Goal: Task Accomplishment & Management: Use online tool/utility

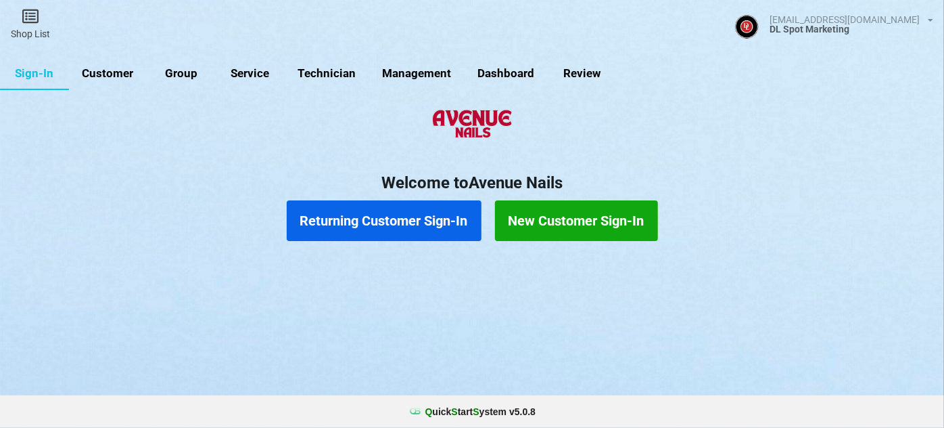
click at [111, 73] on link "Customer" at bounding box center [108, 74] width 78 height 32
select select "25"
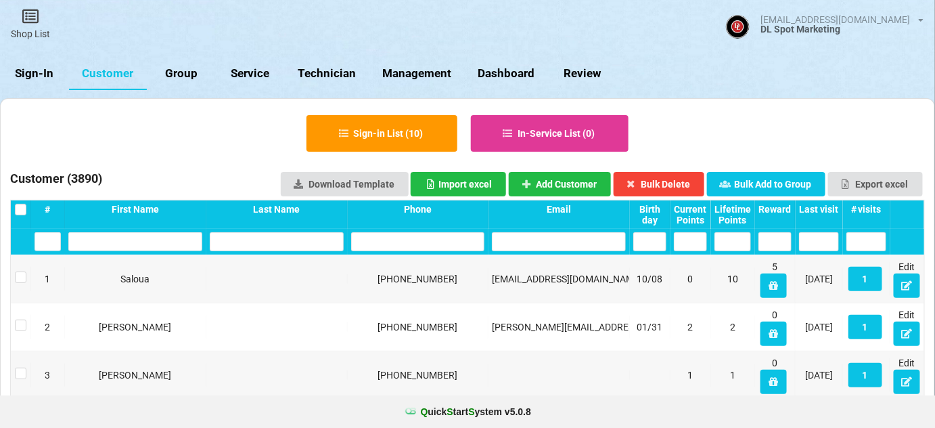
click at [826, 204] on div "Last visit" at bounding box center [819, 209] width 40 height 11
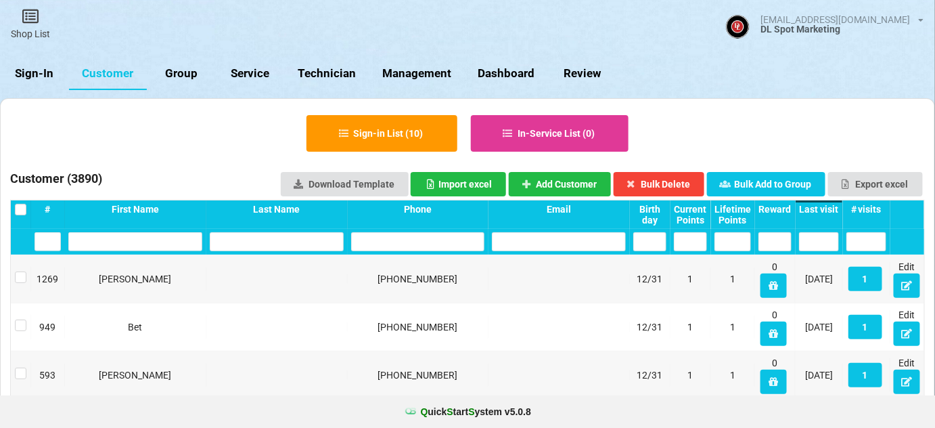
click at [824, 205] on div "Last visit" at bounding box center [819, 209] width 40 height 11
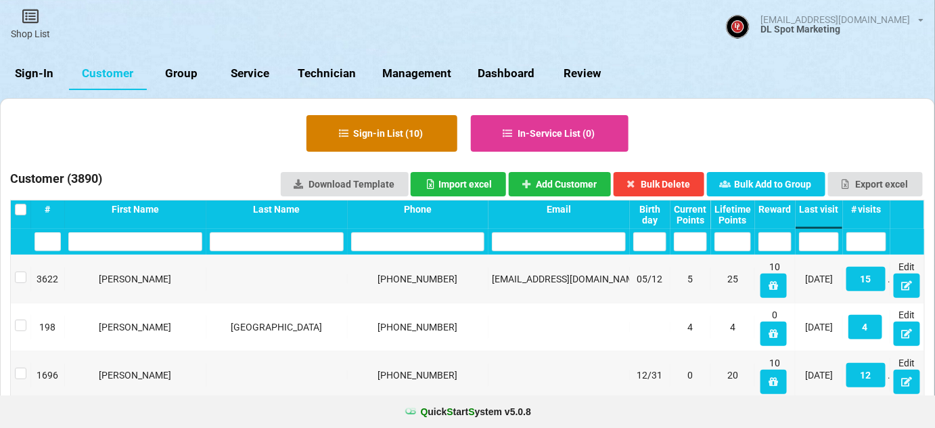
click at [402, 135] on button "Sign-in List ( 10 )" at bounding box center [381, 133] width 151 height 37
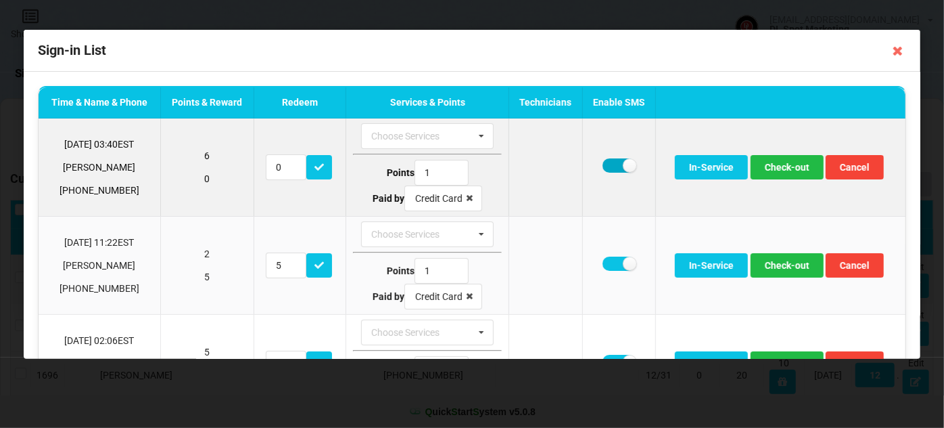
click at [610, 166] on label at bounding box center [619, 165] width 33 height 14
checkbox input "false"
click at [796, 168] on button "Check-out" at bounding box center [787, 167] width 73 height 24
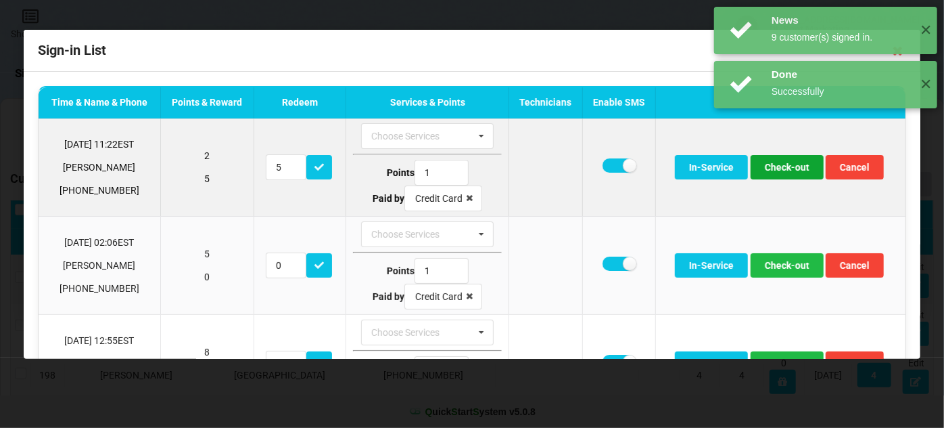
click at [791, 168] on button "Check-out" at bounding box center [787, 167] width 73 height 24
click at [614, 165] on label at bounding box center [619, 165] width 33 height 14
checkbox input "false"
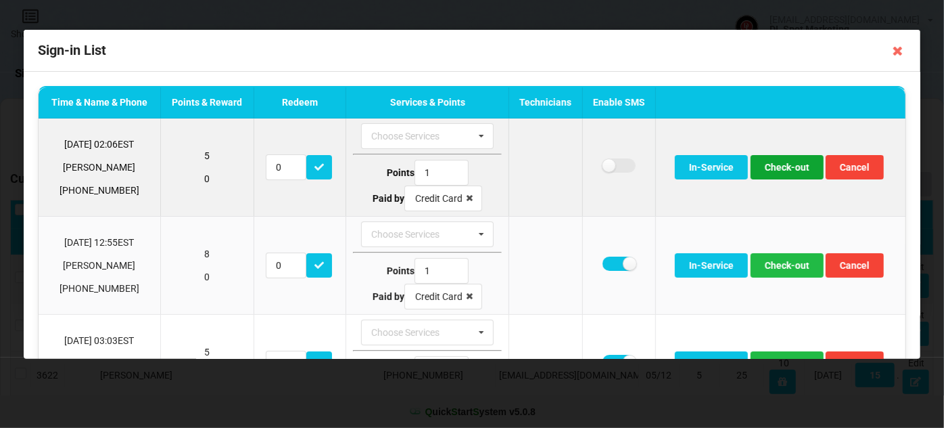
click at [786, 169] on button "Check-out" at bounding box center [787, 167] width 73 height 24
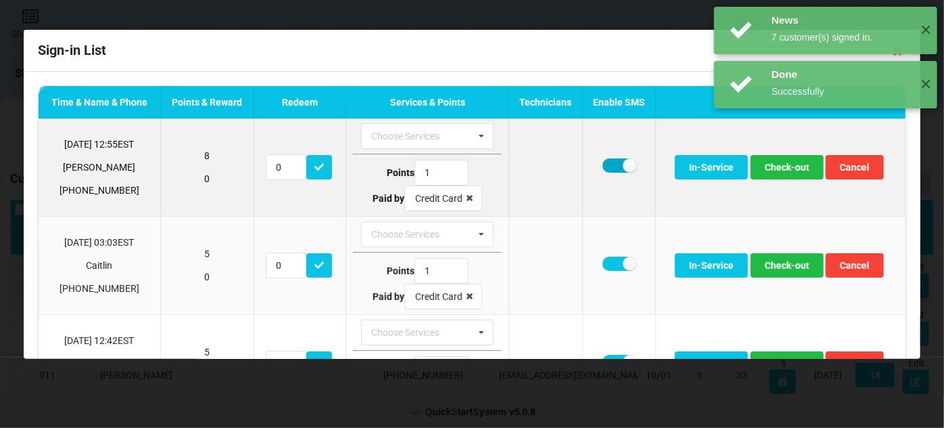
click at [610, 161] on label at bounding box center [619, 165] width 33 height 14
checkbox input "false"
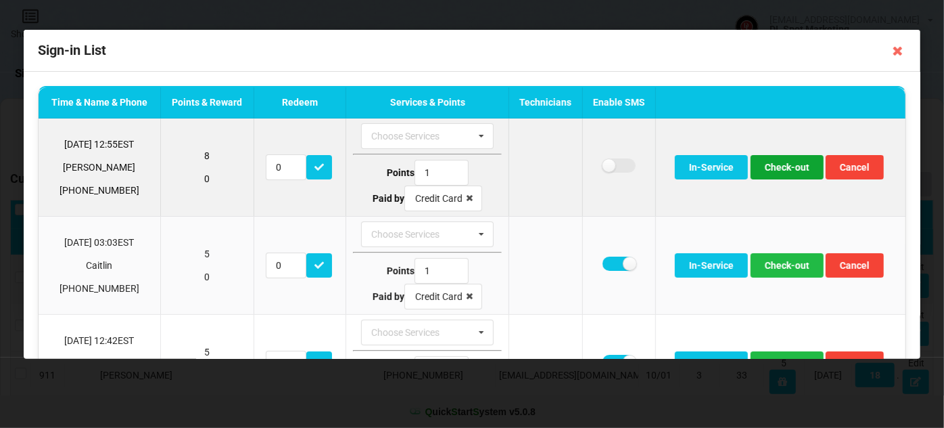
click at [789, 164] on button "Check-out" at bounding box center [787, 167] width 73 height 24
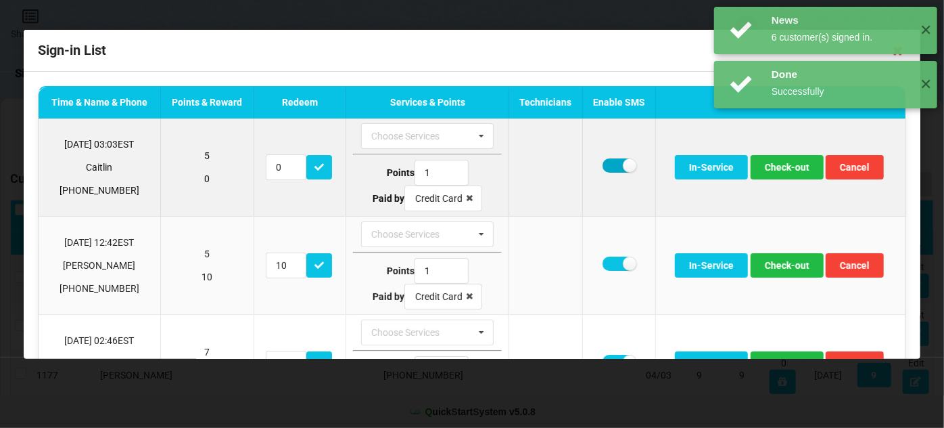
click at [611, 164] on label at bounding box center [619, 165] width 33 height 14
checkbox input "false"
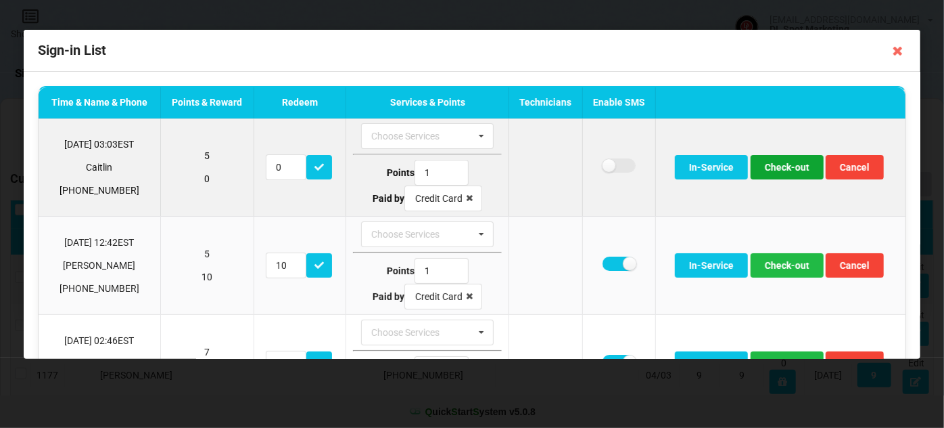
click at [783, 164] on button "Check-out" at bounding box center [787, 167] width 73 height 24
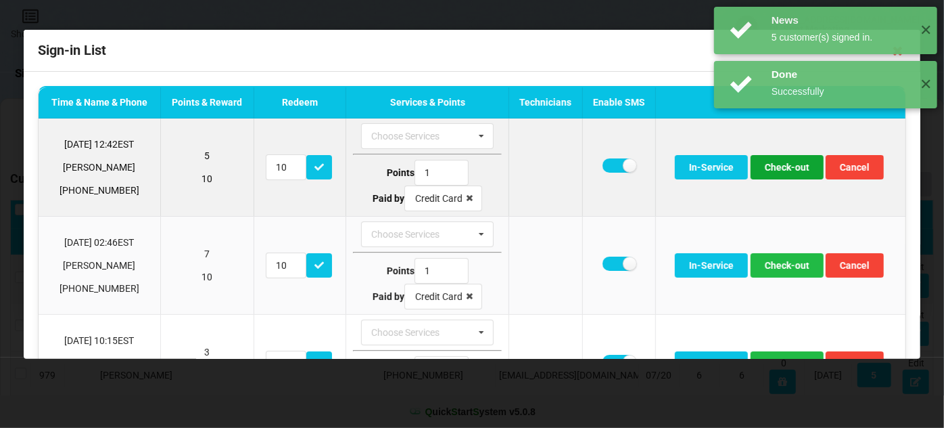
click at [779, 166] on button "Check-out" at bounding box center [787, 167] width 73 height 24
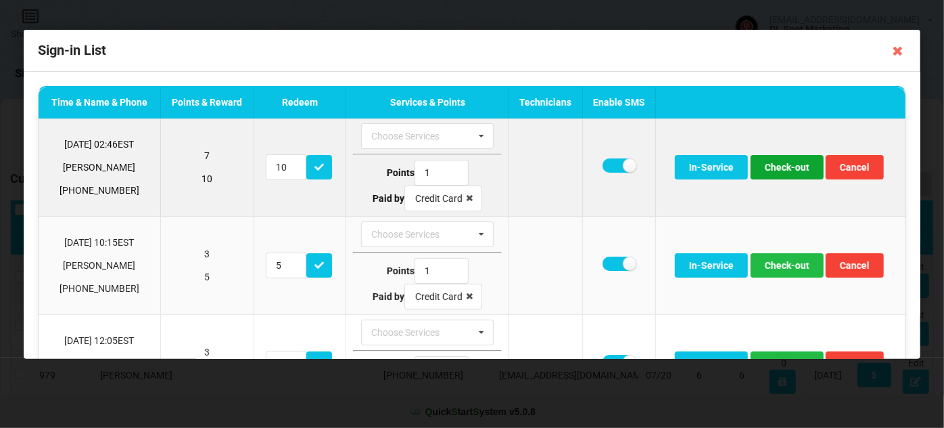
click at [777, 165] on button "Check-out" at bounding box center [787, 167] width 73 height 24
click at [777, 167] on button "Check-out" at bounding box center [787, 167] width 73 height 24
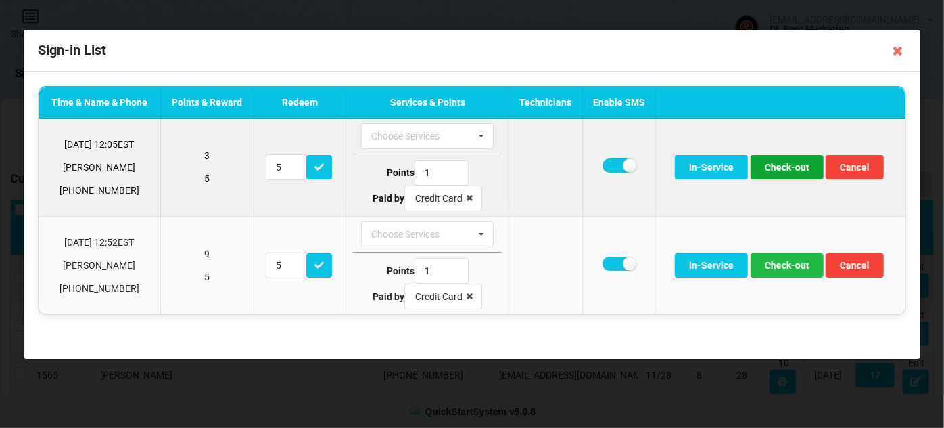
click at [781, 169] on button "Check-out" at bounding box center [787, 167] width 73 height 24
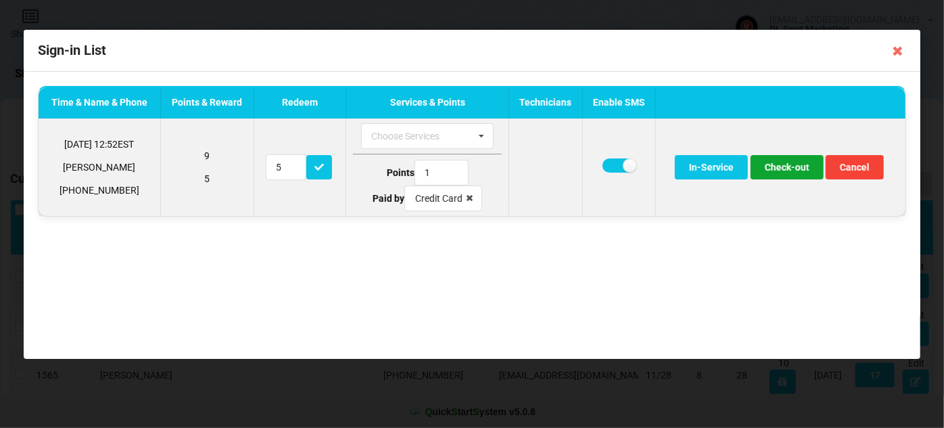
click at [780, 169] on button "Check-out" at bounding box center [787, 167] width 73 height 24
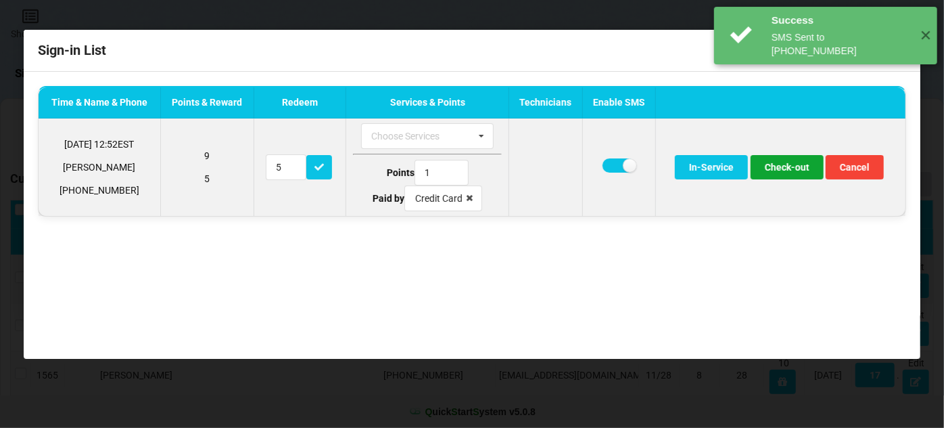
type input "10"
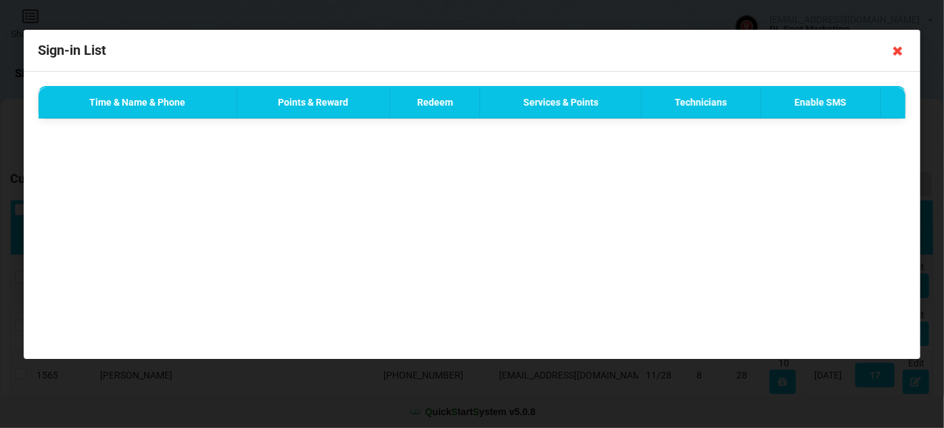
click at [900, 49] on icon at bounding box center [899, 51] width 22 height 22
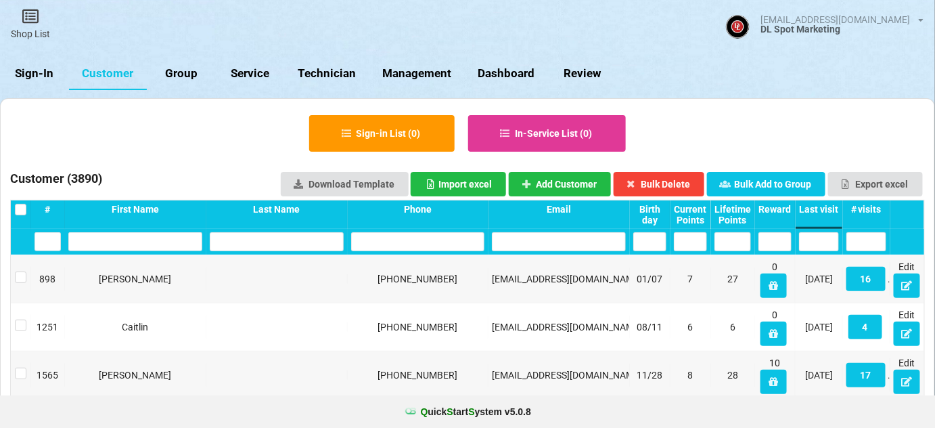
click at [41, 69] on link "Sign-In" at bounding box center [34, 74] width 69 height 32
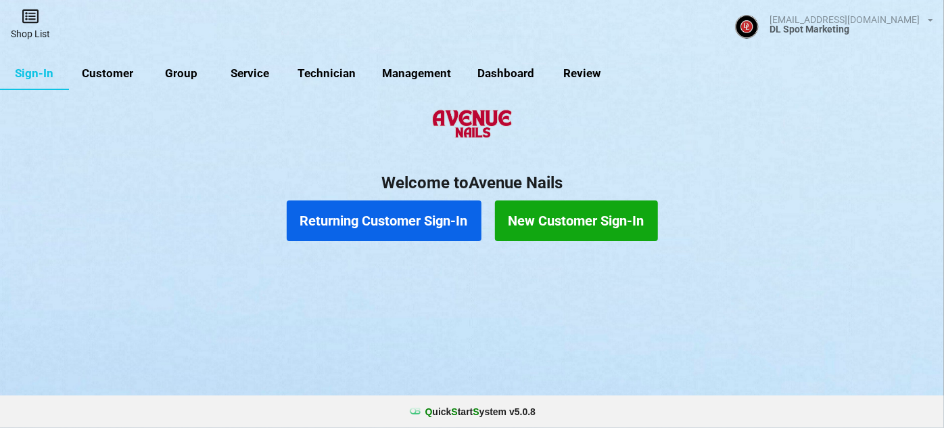
click at [40, 32] on link "Shop List" at bounding box center [30, 24] width 61 height 48
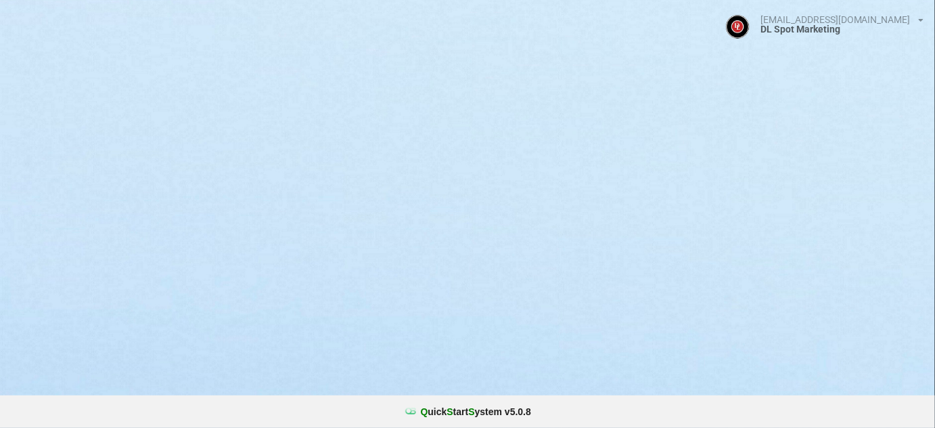
select select "25"
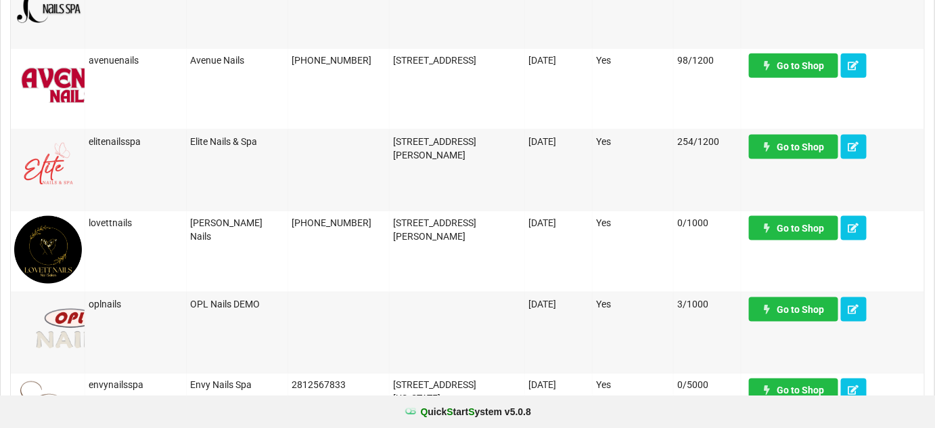
scroll to position [574, 0]
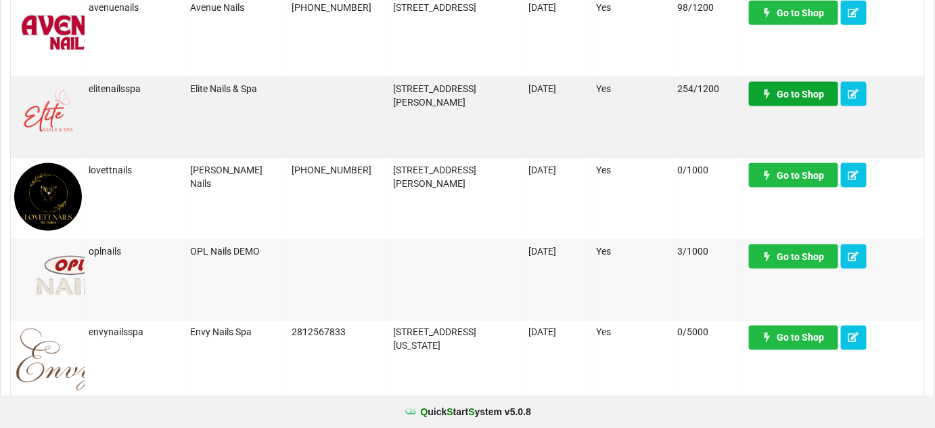
click at [812, 96] on link "Go to Shop" at bounding box center [793, 94] width 89 height 24
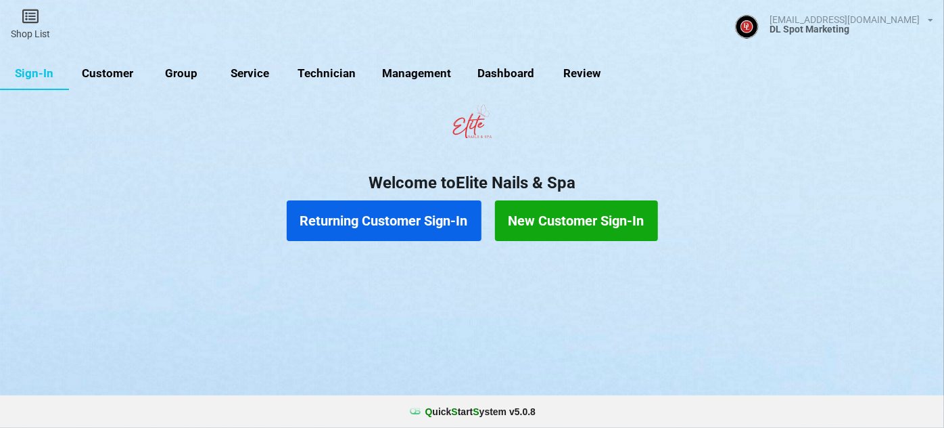
click at [121, 75] on link "Customer" at bounding box center [108, 74] width 78 height 32
select select "25"
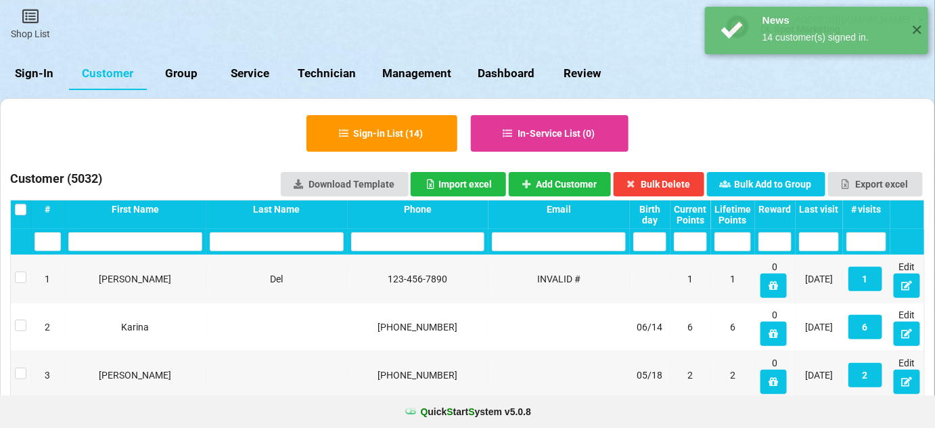
click at [831, 208] on div "Last visit" at bounding box center [819, 209] width 40 height 11
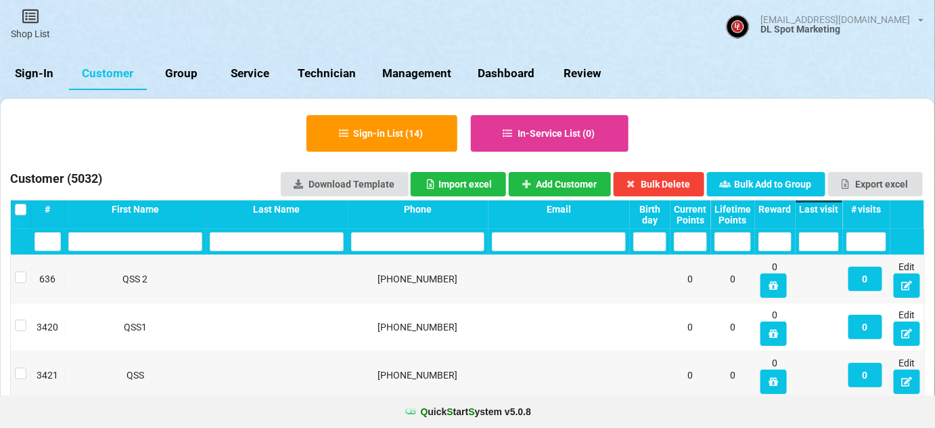
click at [831, 208] on div "Last visit" at bounding box center [819, 209] width 40 height 11
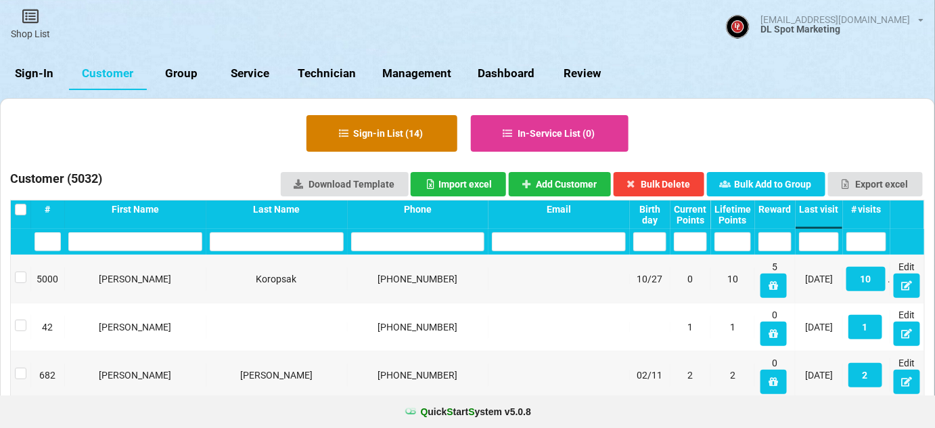
click at [388, 127] on button "Sign-in List ( 14 )" at bounding box center [381, 133] width 151 height 37
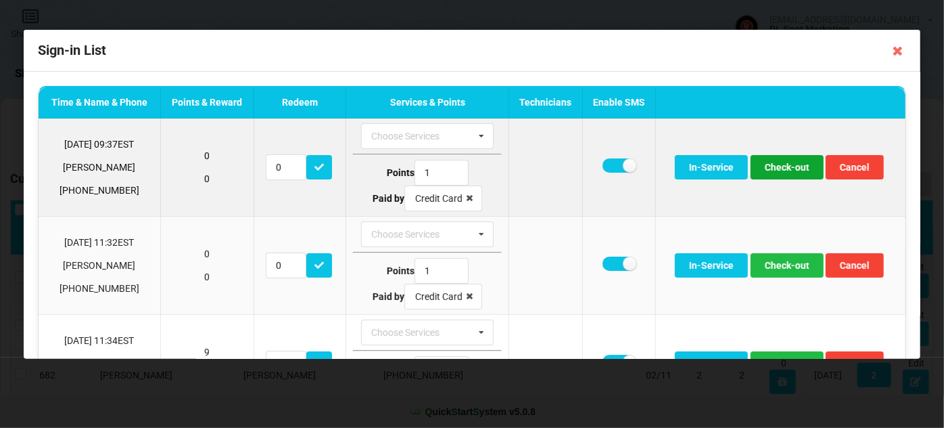
click at [792, 167] on button "Check-out" at bounding box center [787, 167] width 73 height 24
click at [787, 169] on button "Check-out" at bounding box center [787, 167] width 73 height 24
click at [789, 168] on button "Check-out" at bounding box center [787, 167] width 73 height 24
drag, startPoint x: 613, startPoint y: 164, endPoint x: 620, endPoint y: 166, distance: 7.6
click at [613, 164] on label at bounding box center [619, 165] width 33 height 14
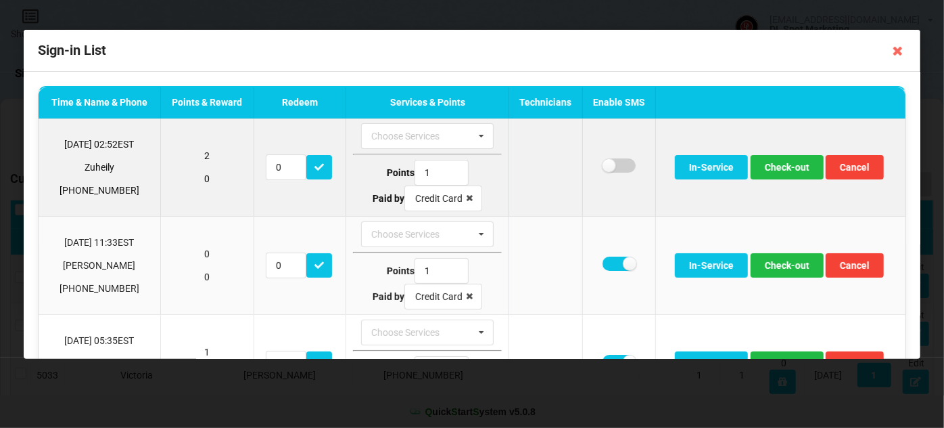
checkbox input "false"
click at [787, 169] on button "Check-out" at bounding box center [787, 167] width 73 height 24
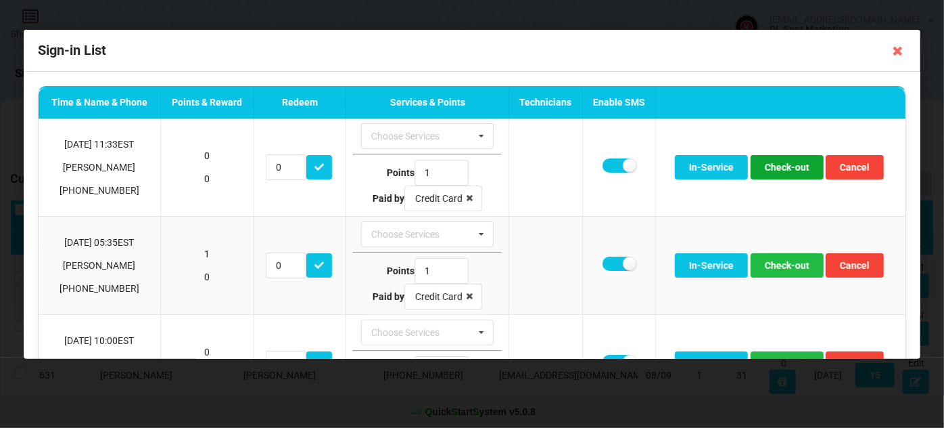
click at [787, 169] on button "Check-out" at bounding box center [787, 167] width 73 height 24
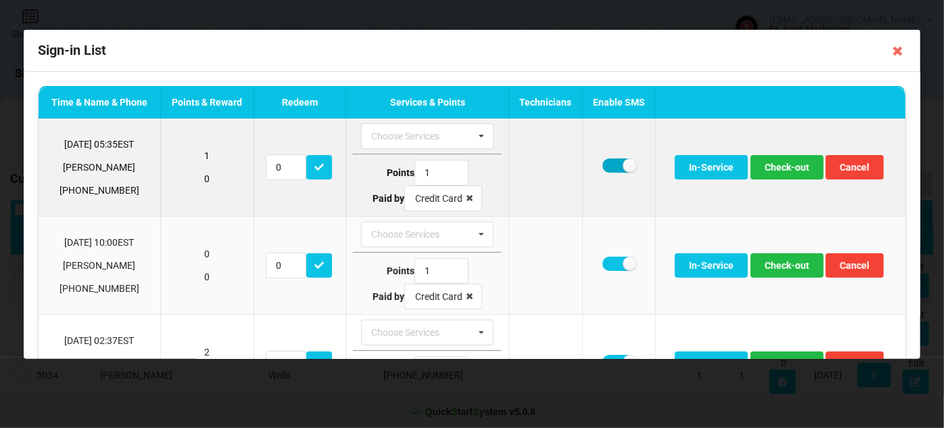
click at [610, 164] on label at bounding box center [619, 165] width 33 height 14
checkbox input "false"
click at [781, 162] on button "Check-out" at bounding box center [787, 167] width 73 height 24
click at [781, 170] on button "Check-out" at bounding box center [787, 167] width 73 height 24
click at [611, 167] on label at bounding box center [619, 165] width 33 height 14
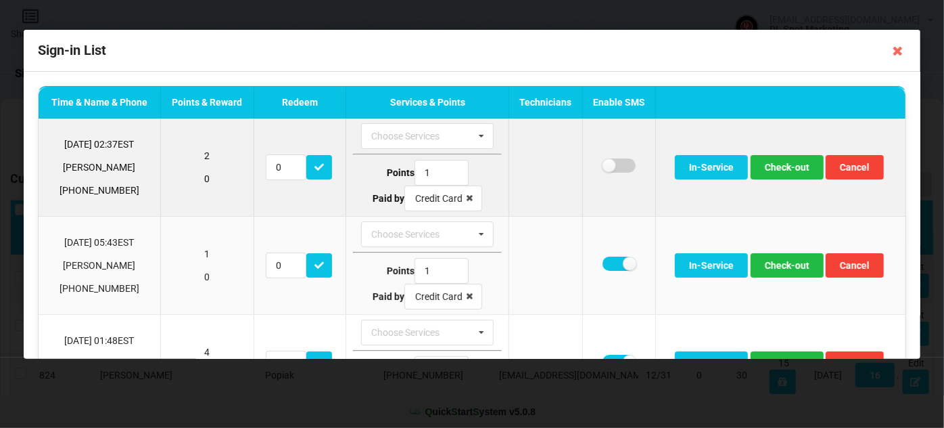
checkbox input "false"
click at [790, 165] on button "Check-out" at bounding box center [787, 167] width 73 height 24
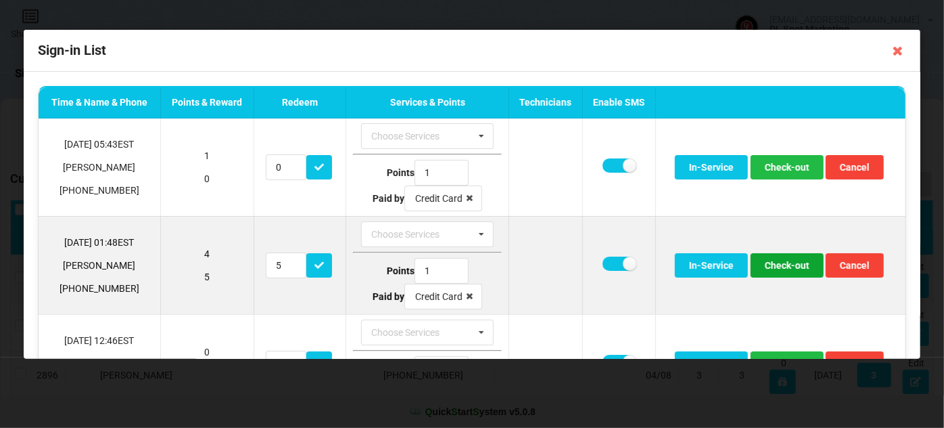
click at [784, 262] on button "Check-out" at bounding box center [787, 265] width 73 height 24
click at [782, 265] on button "Check-out" at bounding box center [787, 265] width 73 height 24
click at [790, 267] on button "Check-out" at bounding box center [787, 265] width 73 height 24
click at [614, 260] on label at bounding box center [619, 263] width 33 height 14
checkbox input "false"
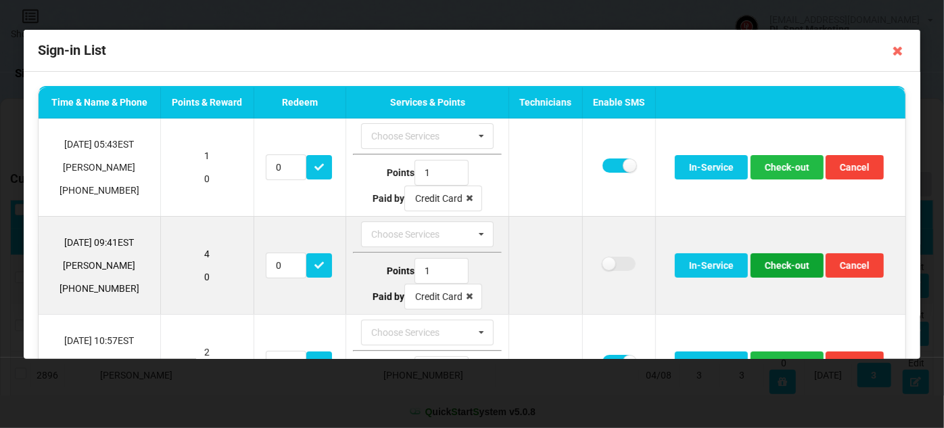
click at [792, 265] on button "Check-out" at bounding box center [787, 265] width 73 height 24
click at [613, 261] on label at bounding box center [619, 263] width 33 height 14
checkbox input "false"
click at [783, 262] on button "Check-out" at bounding box center [787, 265] width 73 height 24
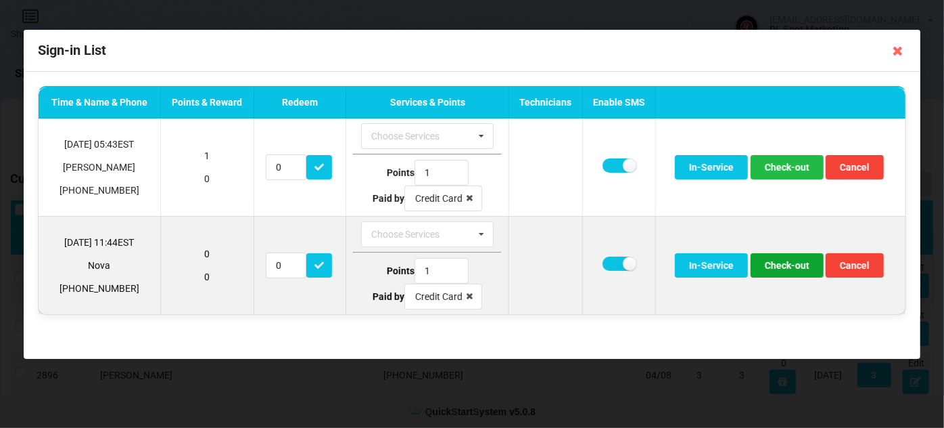
click at [788, 265] on button "Check-out" at bounding box center [787, 265] width 73 height 24
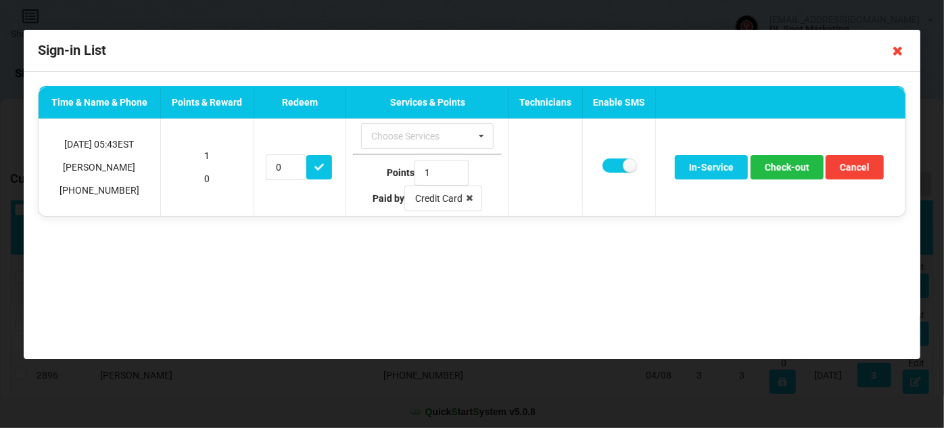
click at [900, 55] on icon at bounding box center [899, 51] width 22 height 22
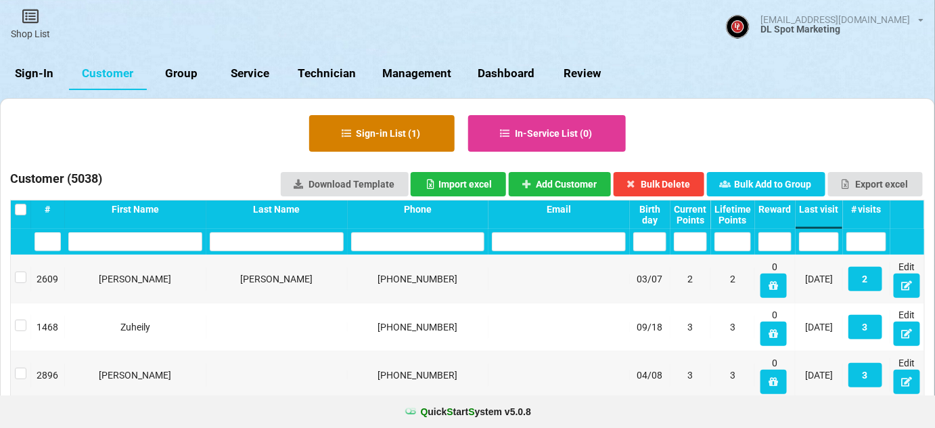
click at [396, 133] on button "Sign-in List ( 1 )" at bounding box center [381, 133] width 145 height 37
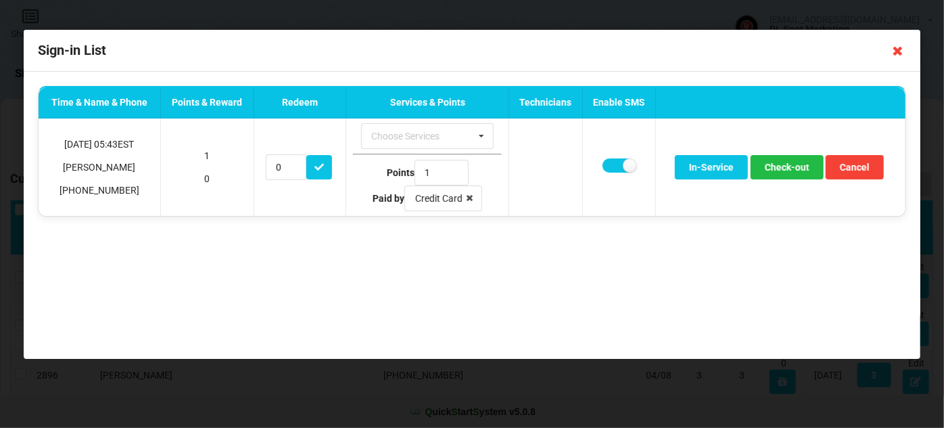
click at [898, 49] on icon at bounding box center [899, 51] width 22 height 22
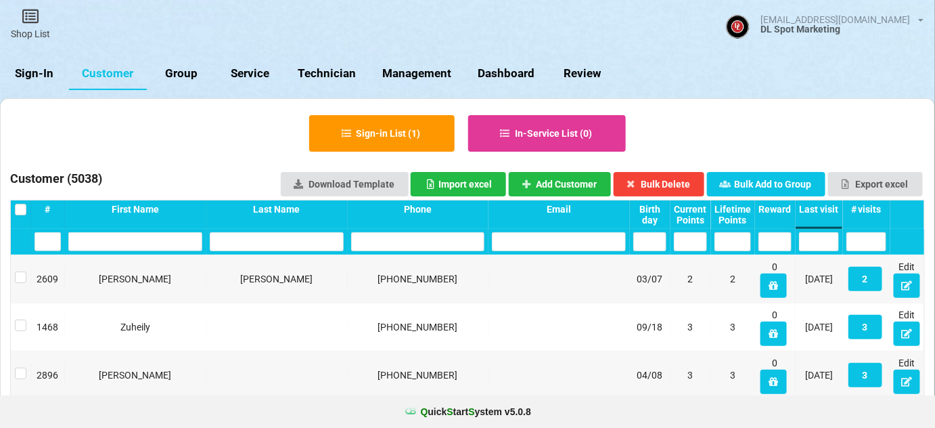
click at [39, 75] on link "Sign-In" at bounding box center [34, 74] width 69 height 32
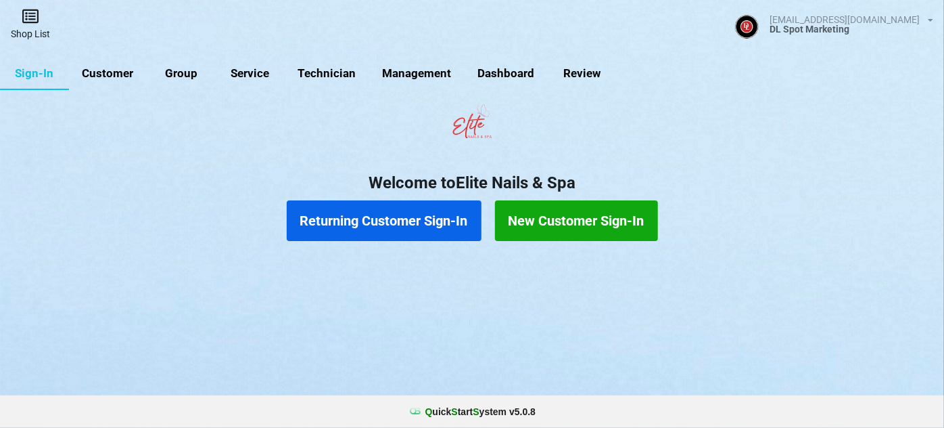
click at [33, 26] on link "Shop List" at bounding box center [30, 24] width 61 height 48
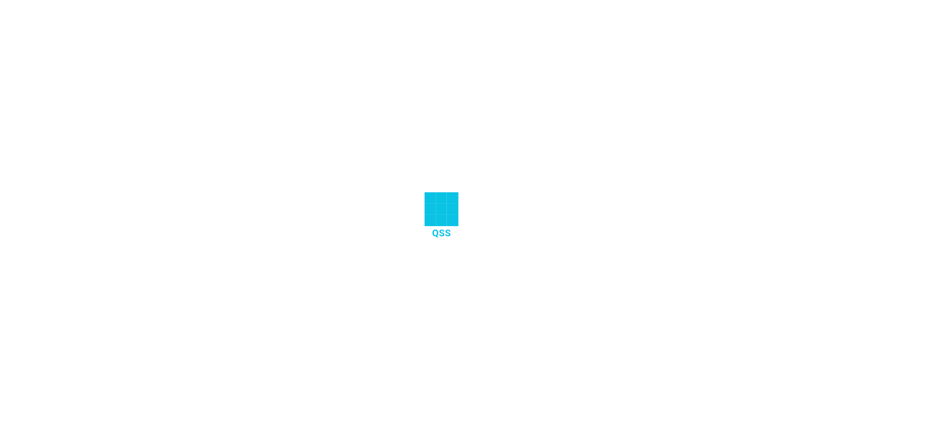
select select "25"
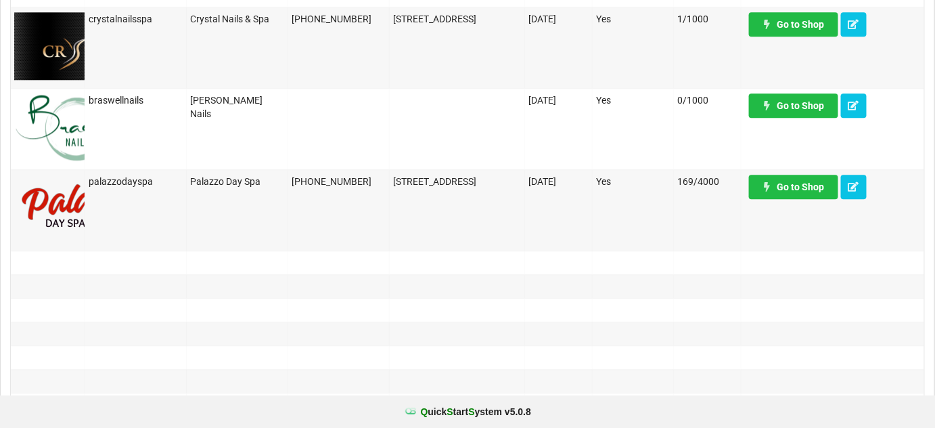
scroll to position [1147, 0]
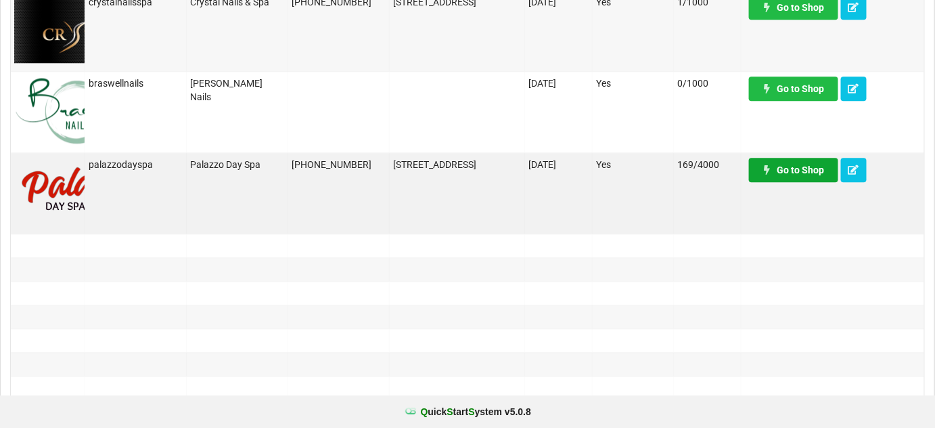
click at [813, 174] on link "Go to Shop" at bounding box center [793, 170] width 89 height 24
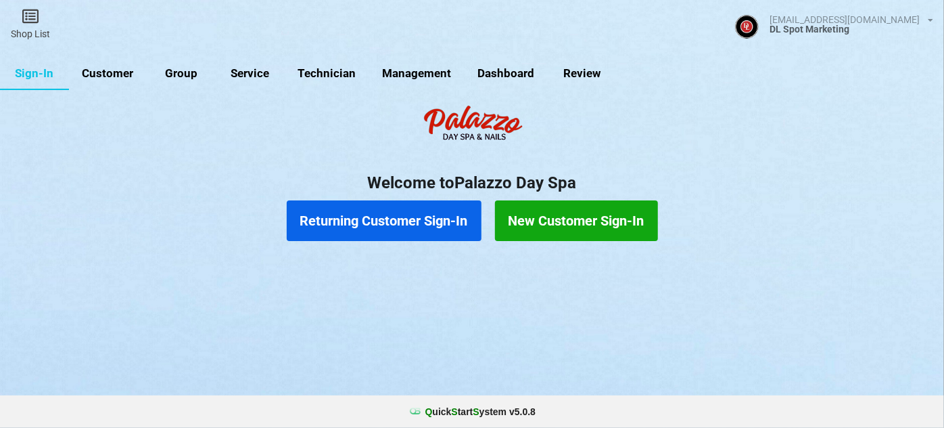
click at [120, 75] on link "Customer" at bounding box center [133, 83] width 72 height 30
select select "25"
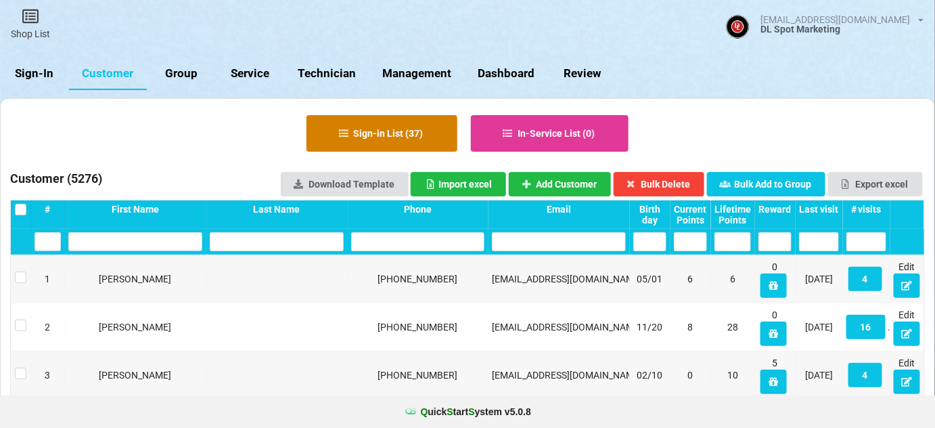
click at [467, 213] on button "Sign-in List ( 37 )" at bounding box center [467, 213] width 1 height 0
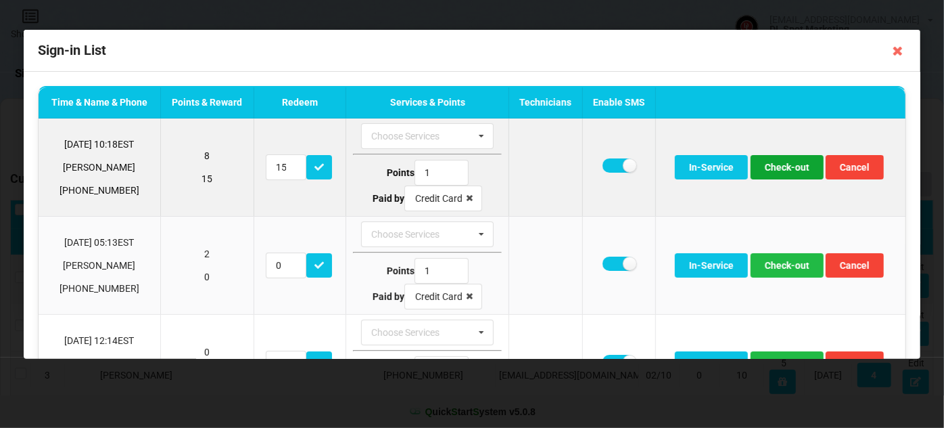
click at [781, 165] on button "Check-out" at bounding box center [787, 167] width 73 height 24
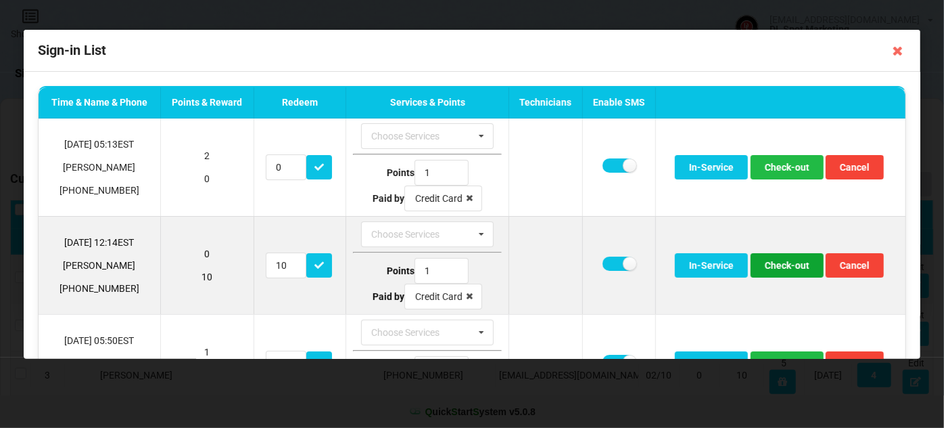
click at [784, 265] on button "Check-out" at bounding box center [787, 265] width 73 height 24
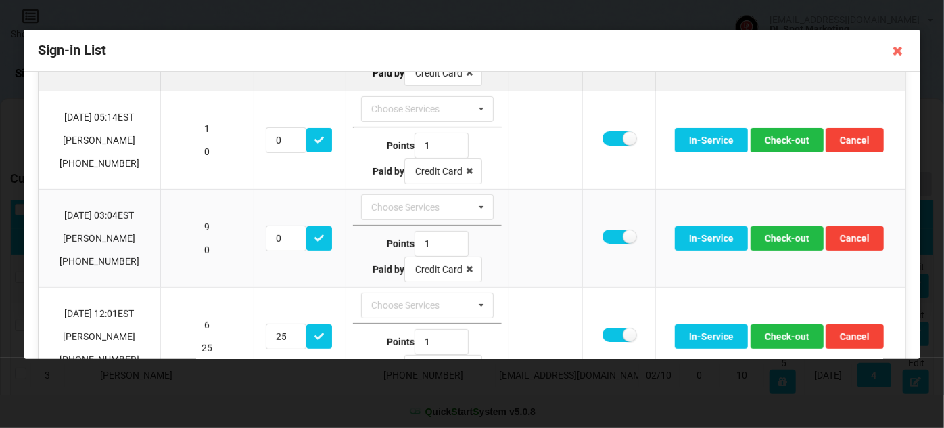
scroll to position [246, 0]
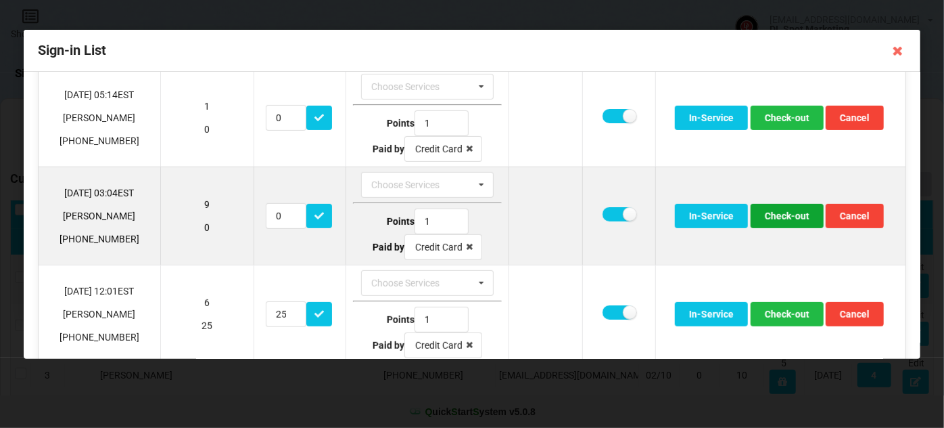
click at [788, 214] on button "Check-out" at bounding box center [787, 216] width 73 height 24
click at [785, 214] on button "Check-out" at bounding box center [787, 216] width 73 height 24
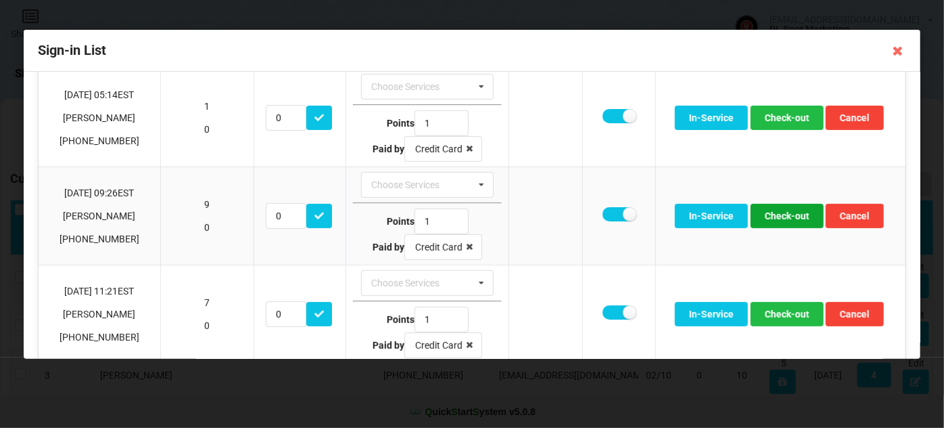
click at [785, 214] on button "Check-out" at bounding box center [787, 216] width 73 height 24
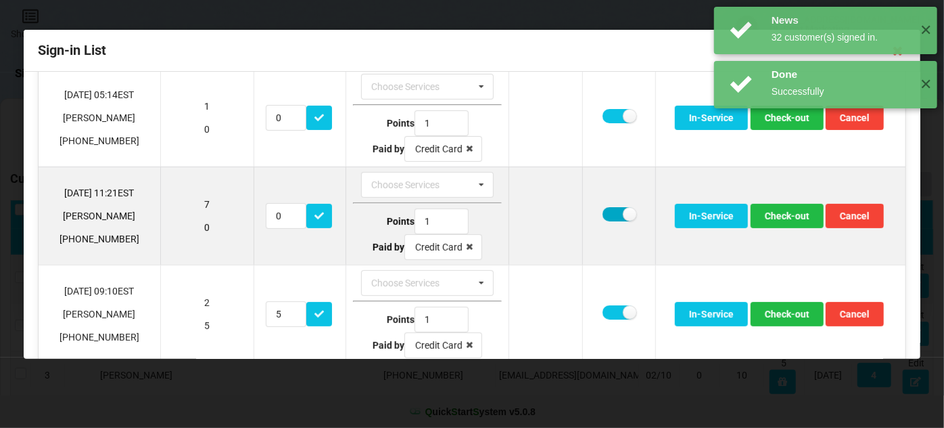
click at [609, 207] on label at bounding box center [619, 214] width 33 height 14
checkbox input "false"
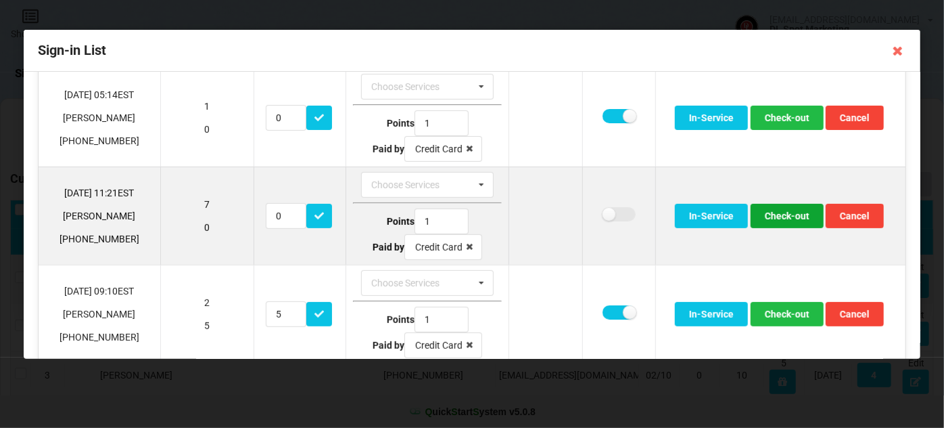
click at [772, 208] on button "Check-out" at bounding box center [787, 216] width 73 height 24
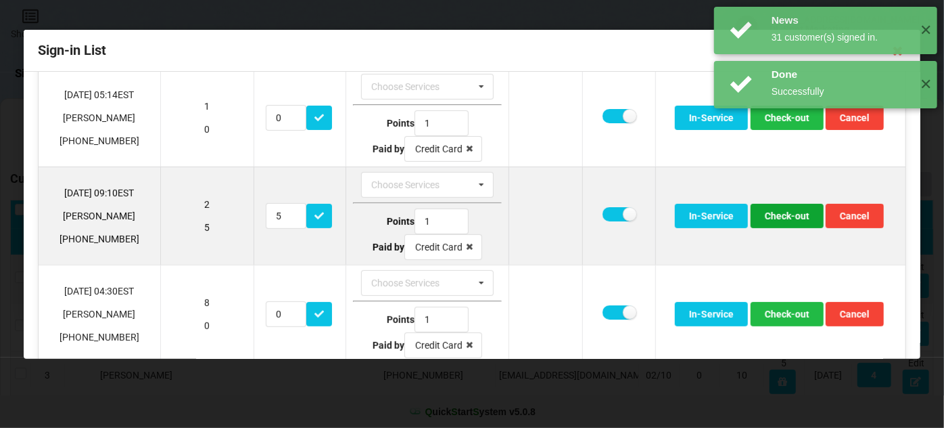
click at [775, 215] on button "Check-out" at bounding box center [787, 216] width 73 height 24
click at [608, 209] on label at bounding box center [619, 214] width 33 height 14
checkbox input "false"
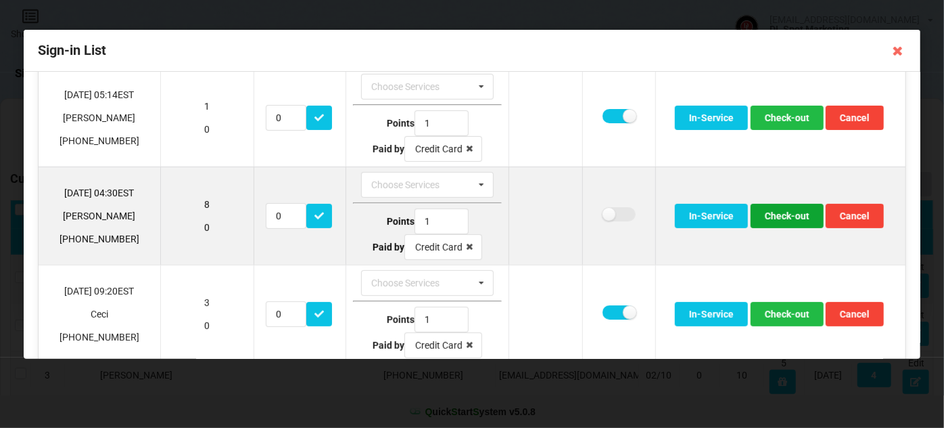
click at [778, 216] on button "Check-out" at bounding box center [787, 216] width 73 height 24
drag, startPoint x: 606, startPoint y: 210, endPoint x: 628, endPoint y: 212, distance: 21.7
click at [607, 210] on label at bounding box center [619, 214] width 33 height 14
checkbox input "false"
click at [785, 211] on button "Check-out" at bounding box center [787, 216] width 73 height 24
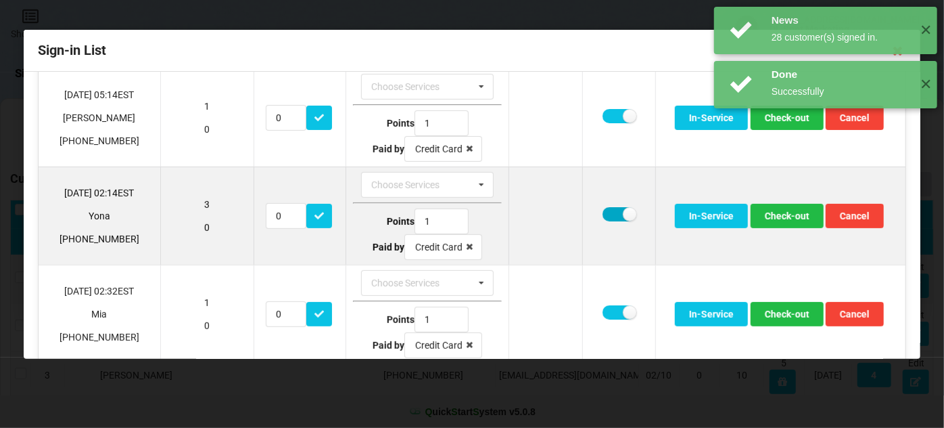
click at [612, 209] on label at bounding box center [619, 214] width 33 height 14
checkbox input "false"
click at [777, 214] on button "Check-out" at bounding box center [787, 216] width 73 height 24
click at [607, 211] on label at bounding box center [619, 214] width 33 height 14
checkbox input "false"
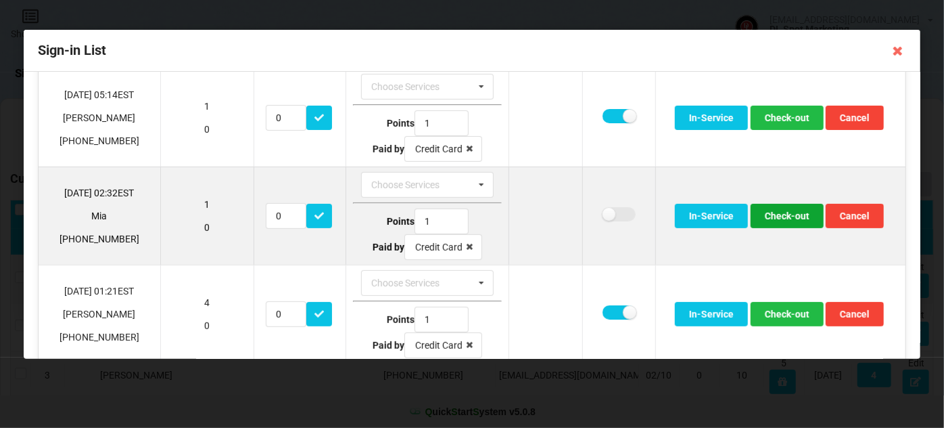
click at [788, 208] on button "Check-out" at bounding box center [787, 216] width 73 height 24
click at [612, 210] on label at bounding box center [619, 214] width 33 height 14
checkbox input "false"
click at [779, 208] on button "Check-out" at bounding box center [787, 216] width 73 height 24
click at [604, 210] on label at bounding box center [619, 214] width 33 height 14
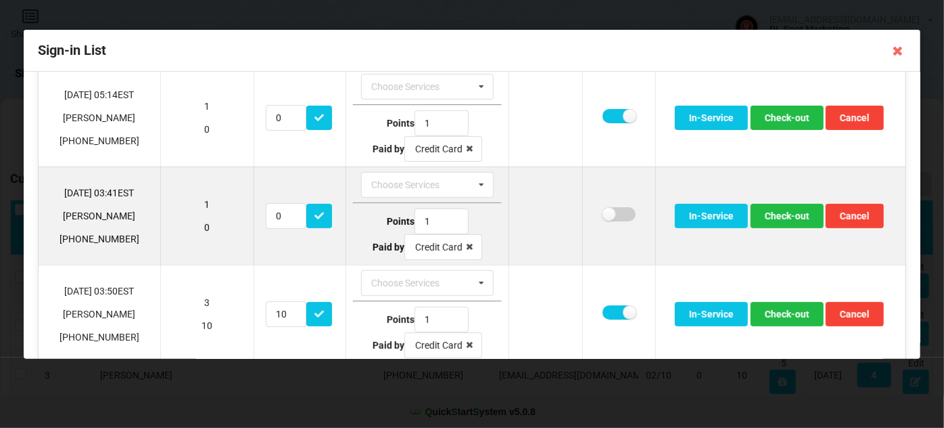
checkbox input "false"
click at [777, 208] on button "Check-out" at bounding box center [787, 216] width 73 height 24
click at [783, 212] on button "Check-out" at bounding box center [787, 216] width 73 height 24
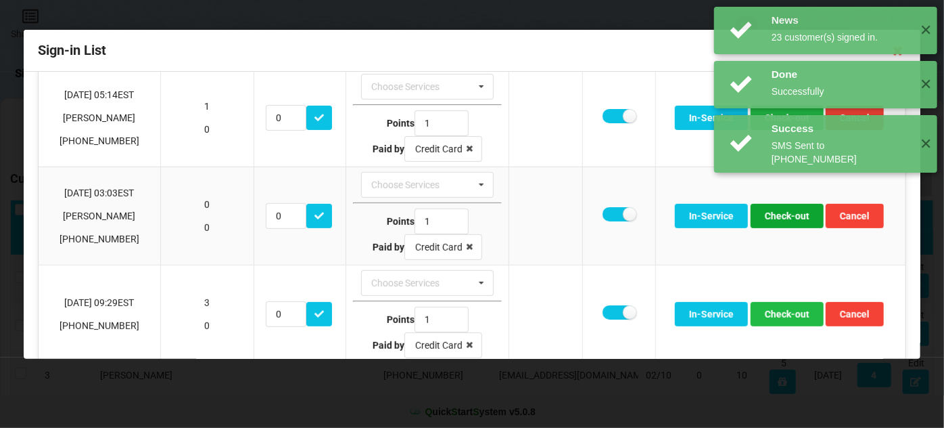
click at [783, 212] on button "Check-out" at bounding box center [787, 216] width 73 height 24
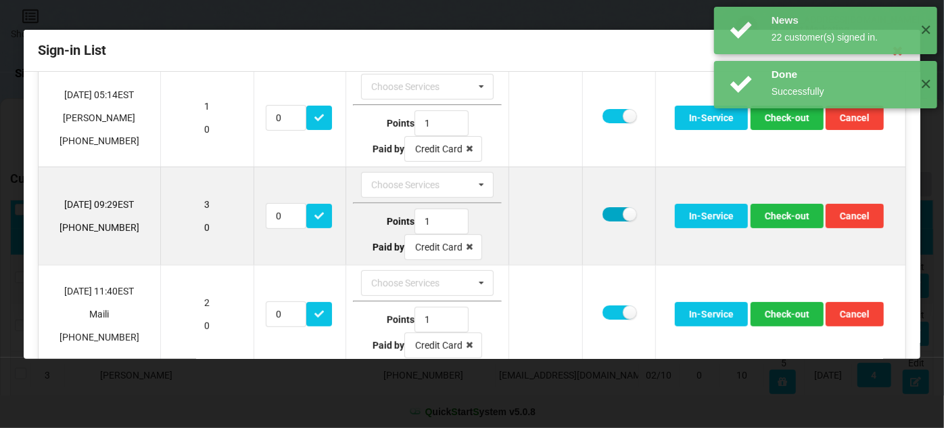
click at [605, 208] on label at bounding box center [619, 214] width 33 height 14
checkbox input "false"
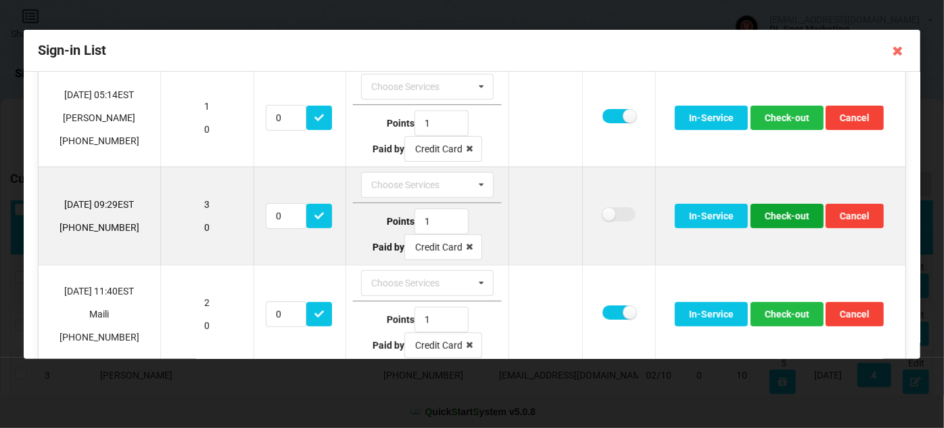
click at [786, 210] on button "Check-out" at bounding box center [787, 216] width 73 height 24
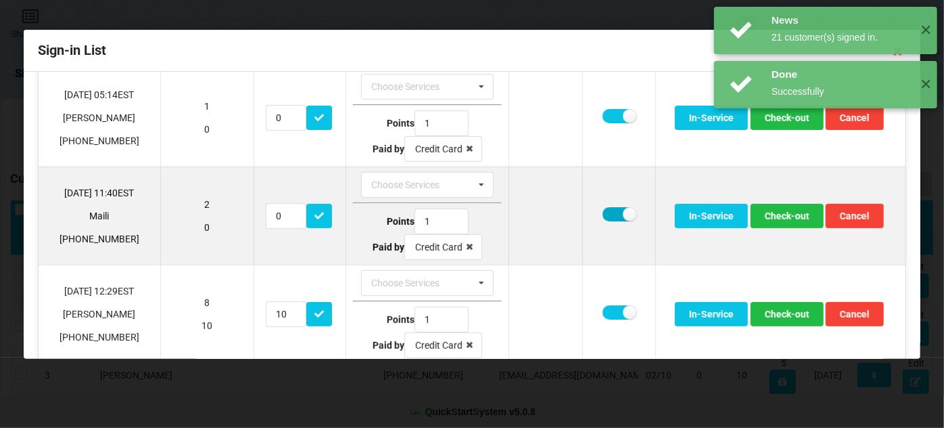
click at [603, 210] on label at bounding box center [619, 214] width 33 height 14
checkbox input "false"
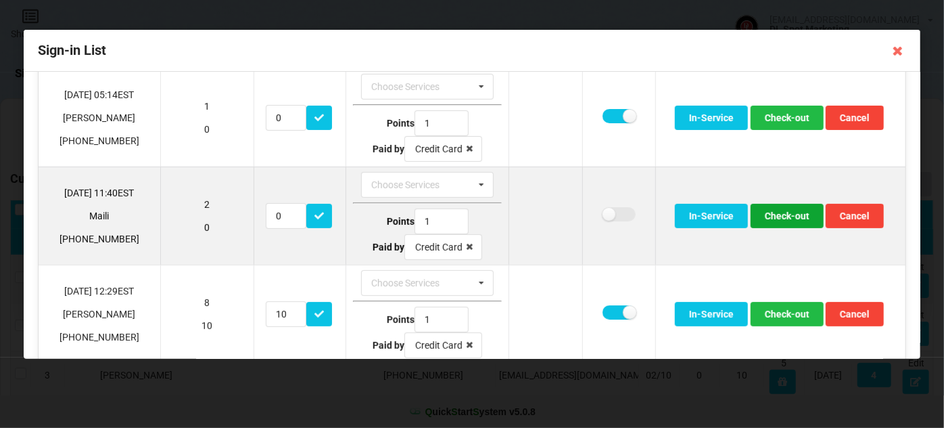
click at [779, 212] on button "Check-out" at bounding box center [787, 216] width 73 height 24
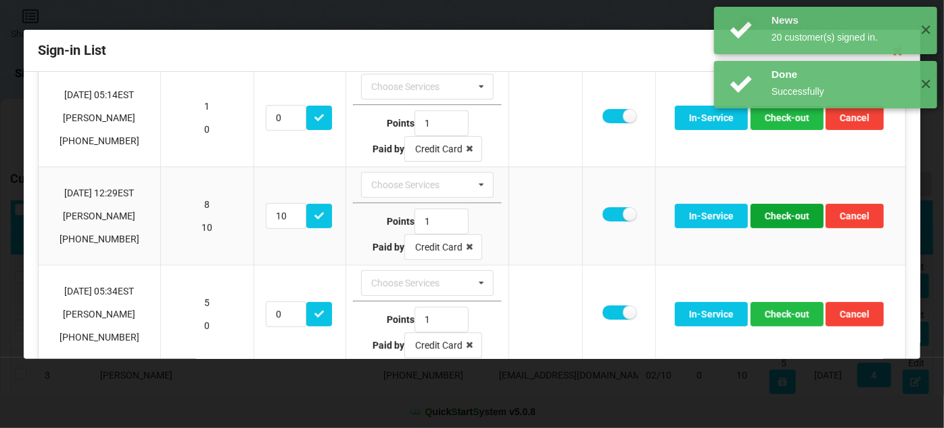
click at [779, 212] on button "Check-out" at bounding box center [787, 216] width 73 height 24
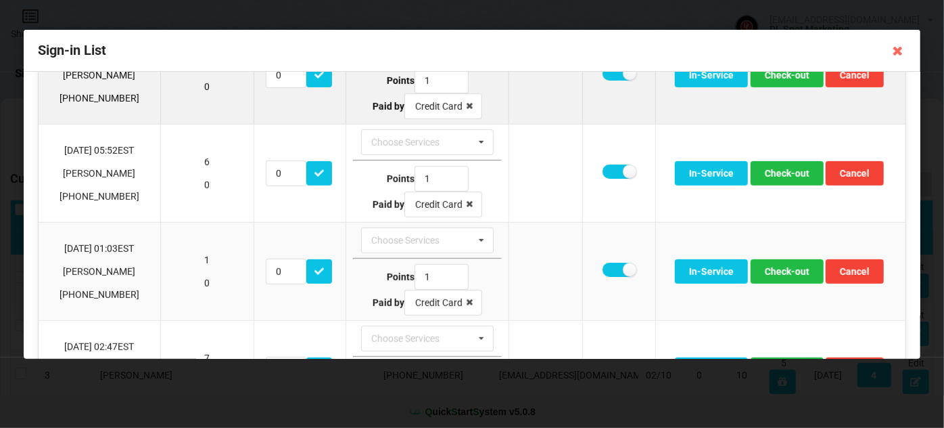
scroll to position [409, 0]
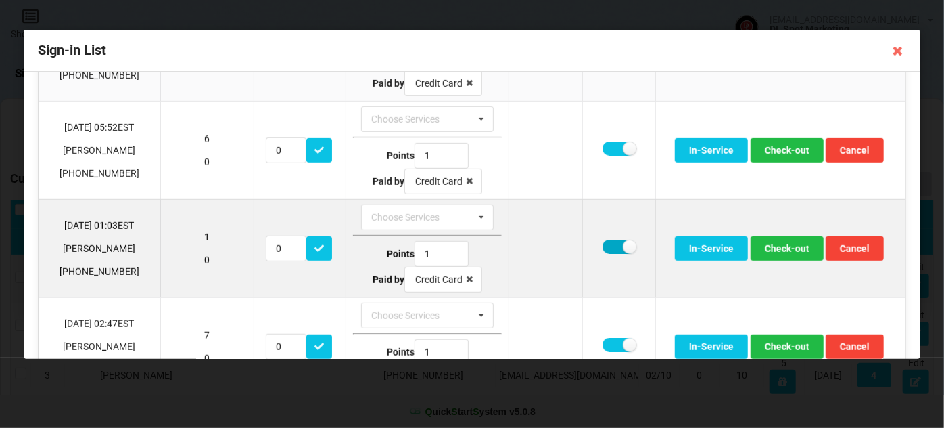
click at [617, 240] on label at bounding box center [619, 246] width 33 height 14
checkbox input "false"
click at [783, 242] on button "Check-out" at bounding box center [787, 248] width 73 height 24
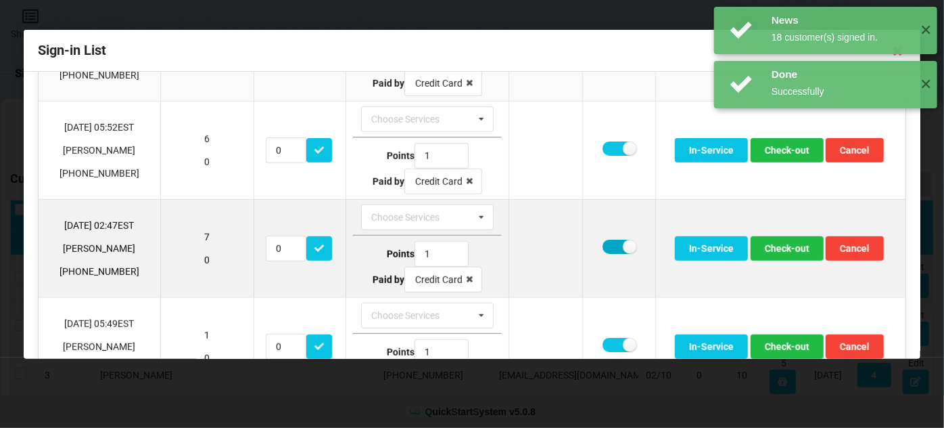
click at [612, 239] on label at bounding box center [619, 246] width 33 height 14
checkbox input "false"
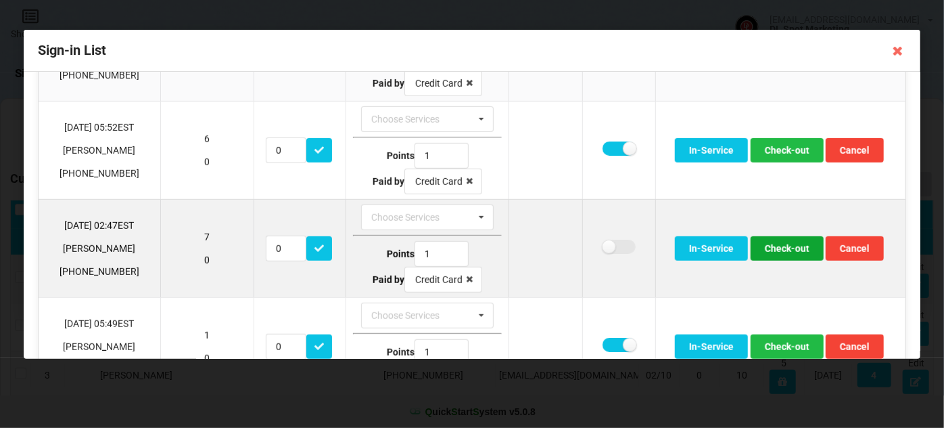
click at [779, 239] on button "Check-out" at bounding box center [787, 248] width 73 height 24
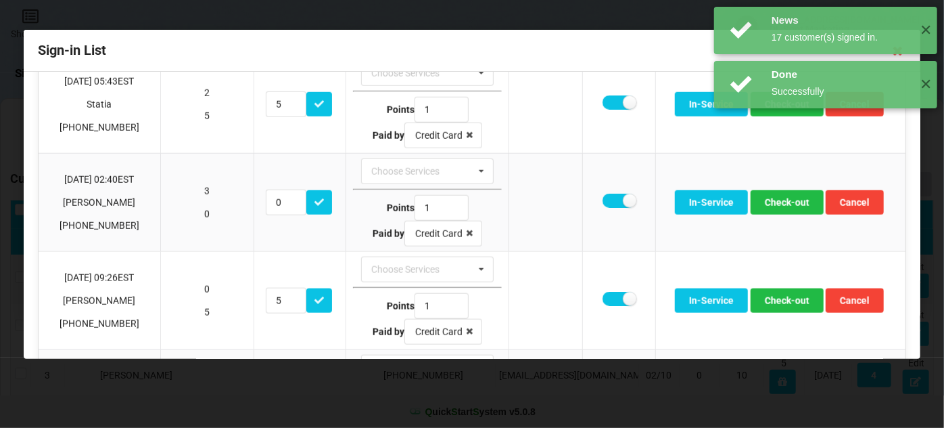
scroll to position [656, 0]
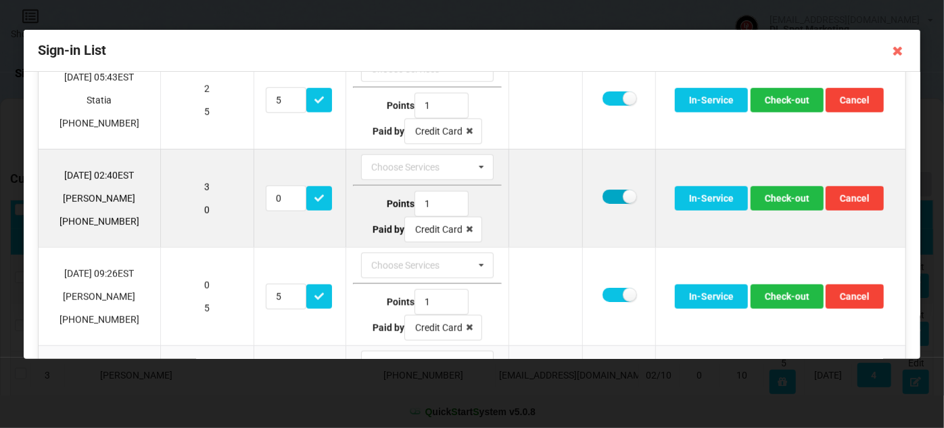
click at [610, 189] on label at bounding box center [619, 196] width 33 height 14
checkbox input "false"
click at [771, 191] on button "Check-out" at bounding box center [787, 198] width 73 height 24
click at [781, 191] on button "Check-out" at bounding box center [787, 198] width 73 height 24
click at [789, 191] on button "Check-out" at bounding box center [787, 198] width 73 height 24
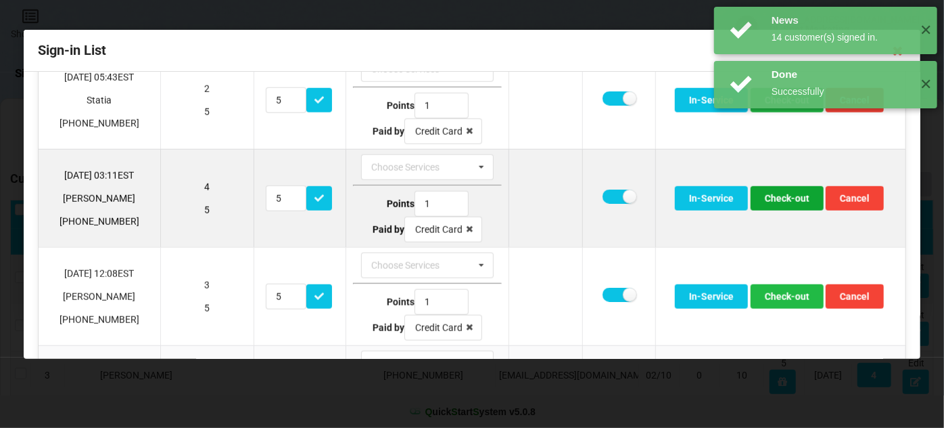
click at [774, 189] on button "Check-out" at bounding box center [787, 198] width 73 height 24
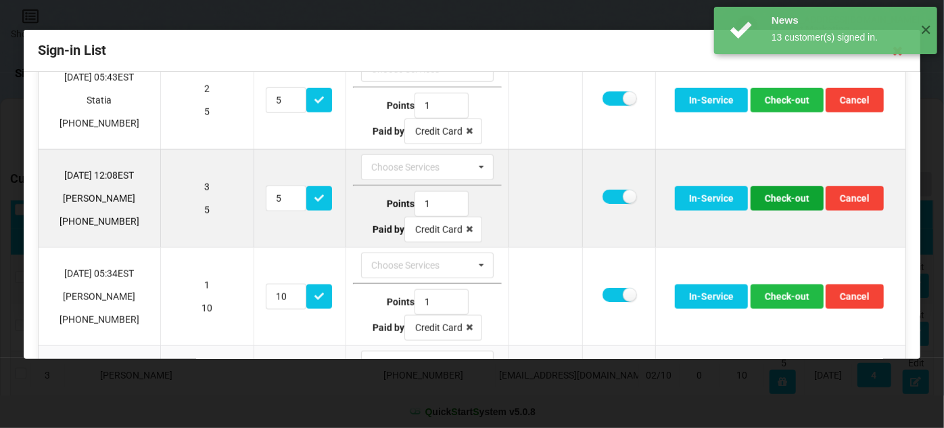
click at [777, 189] on button "Check-out" at bounding box center [787, 198] width 73 height 24
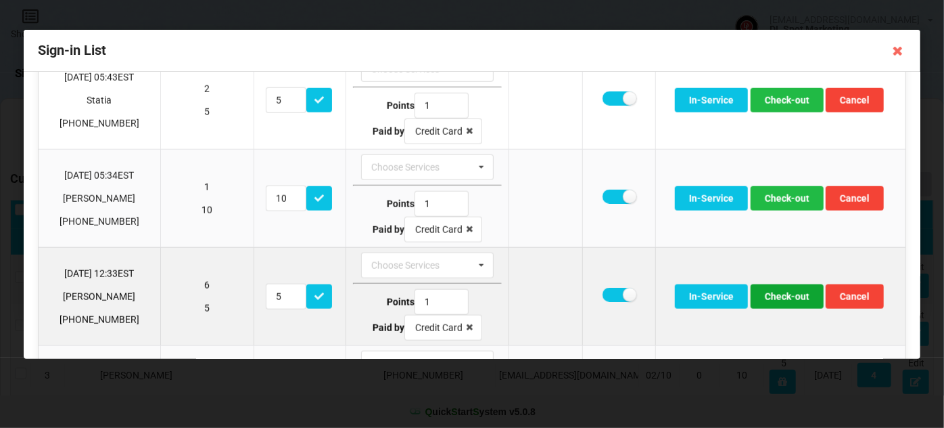
click at [784, 287] on button "Check-out" at bounding box center [787, 296] width 73 height 24
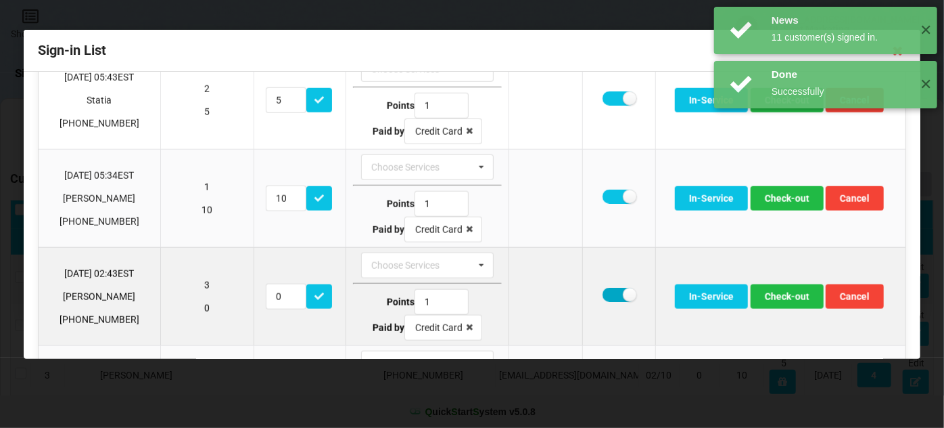
click at [612, 288] on label at bounding box center [619, 295] width 33 height 14
checkbox input "false"
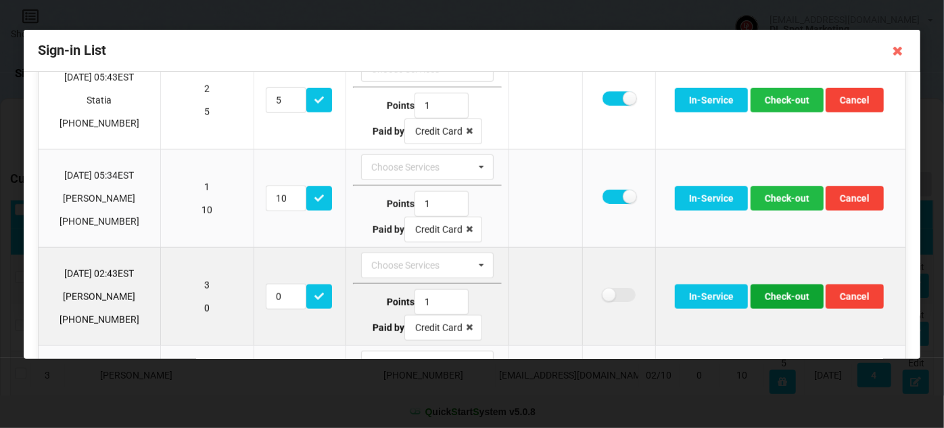
click at [791, 288] on button "Check-out" at bounding box center [787, 296] width 73 height 24
click at [786, 288] on button "Check-out" at bounding box center [787, 296] width 73 height 24
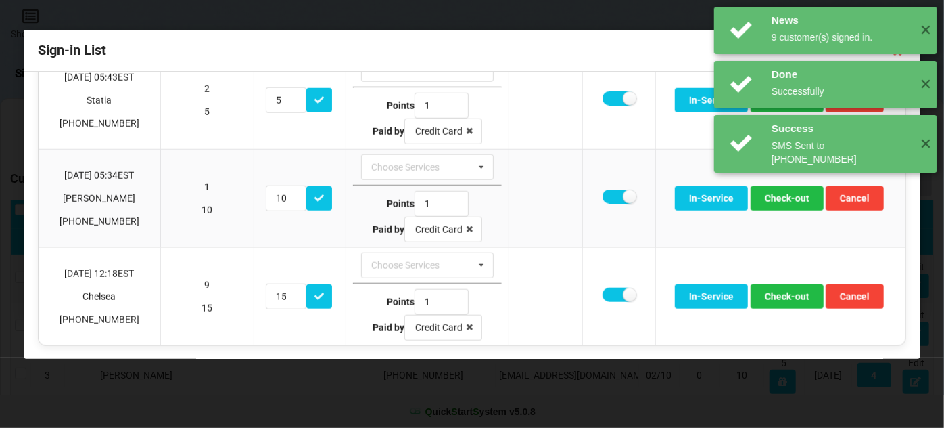
scroll to position [649, 0]
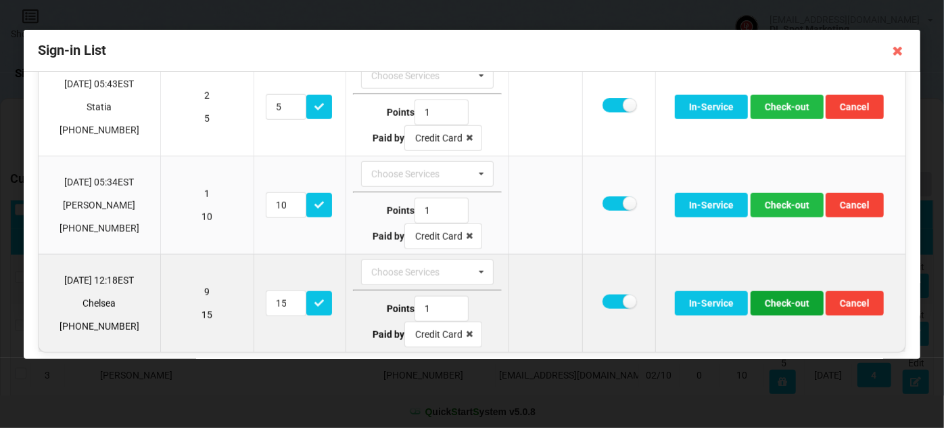
click at [781, 295] on button "Check-out" at bounding box center [787, 303] width 73 height 24
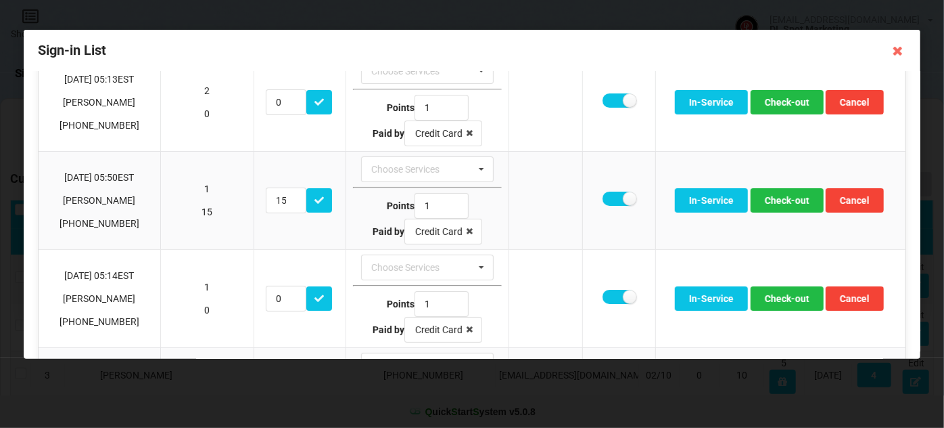
scroll to position [60, 0]
